Goal: Browse casually: Explore the website without a specific task or goal

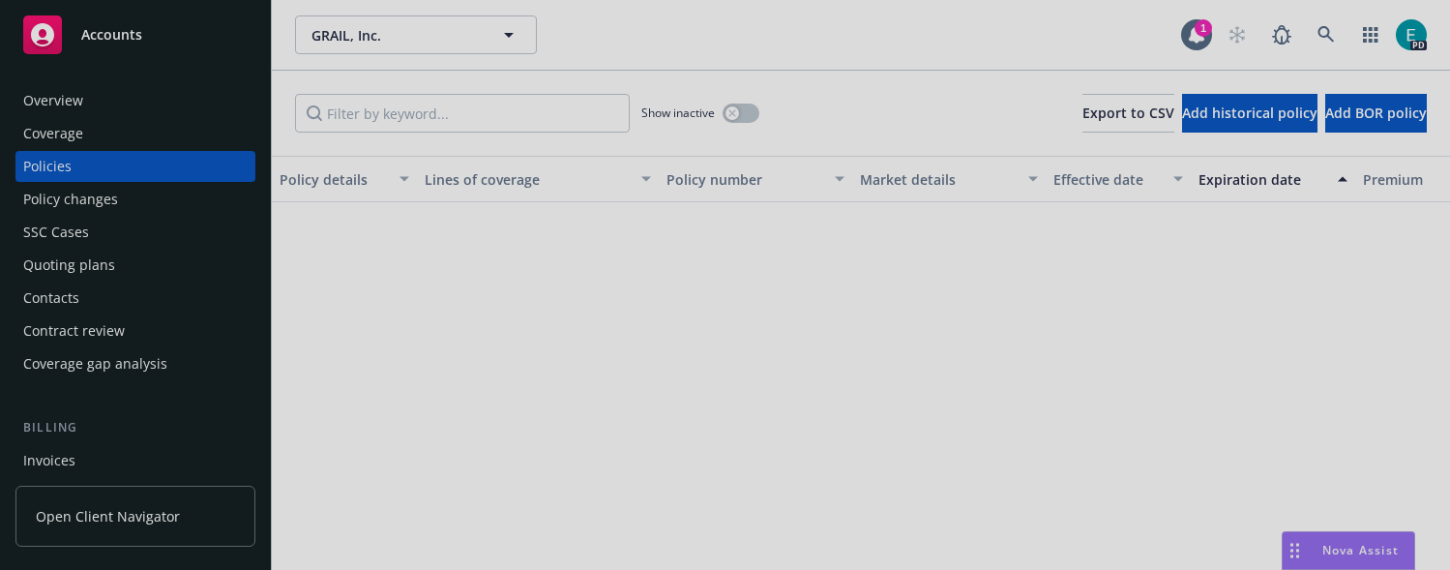
scroll to position [3858, 482]
